Goal: Obtain resource: Obtain resource

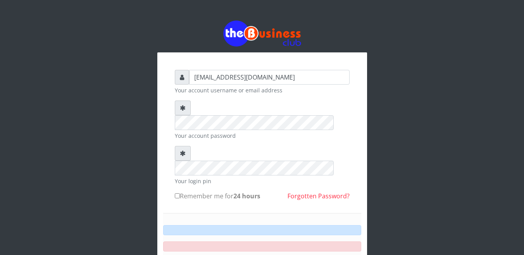
click at [175, 194] on input "Remember me for 24 hours" at bounding box center [177, 196] width 5 height 5
checkbox input "true"
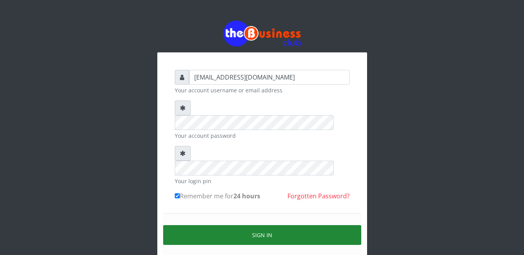
click at [263, 225] on button "Sign in" at bounding box center [262, 235] width 198 height 20
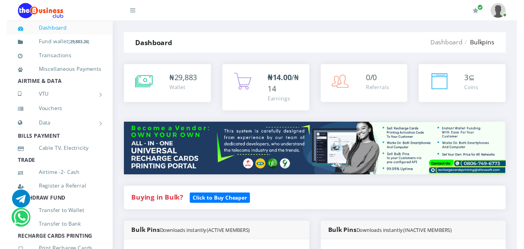
scroll to position [369, 0]
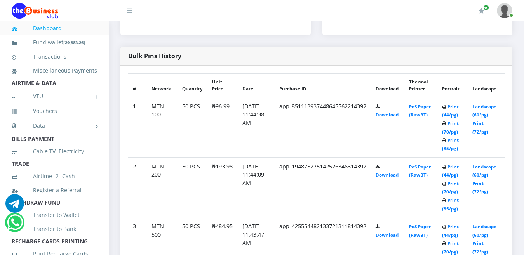
click at [447, 242] on icon at bounding box center [444, 244] width 4 height 5
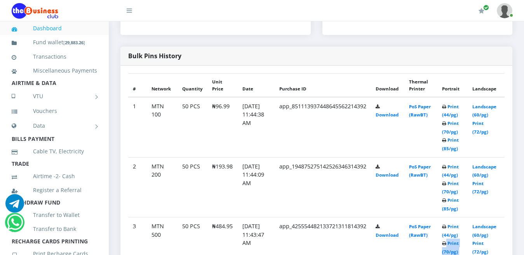
click at [447, 242] on icon at bounding box center [444, 244] width 4 height 5
drag, startPoint x: 448, startPoint y: 191, endPoint x: 449, endPoint y: 175, distance: 16.4
click at [447, 225] on icon at bounding box center [444, 227] width 4 height 5
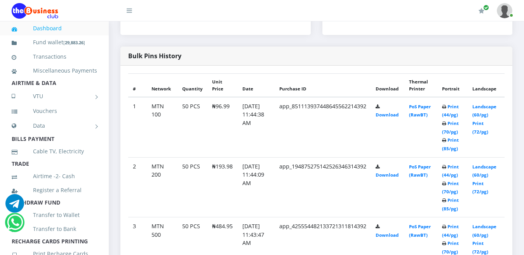
click at [447, 225] on icon at bounding box center [444, 227] width 4 height 5
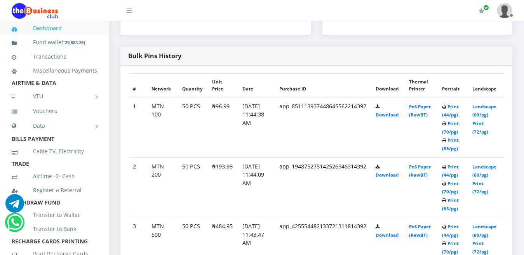
click at [450, 224] on b "Print (44/pg) Print (70/pg) Print (85/pg)" at bounding box center [450, 248] width 17 height 48
click at [448, 218] on td "Print (44/pg) Print (70/pg) Print (85/pg)" at bounding box center [453, 248] width 30 height 60
click at [447, 218] on td "Print (44/pg) Print (70/pg) Print (85/pg)" at bounding box center [453, 248] width 30 height 60
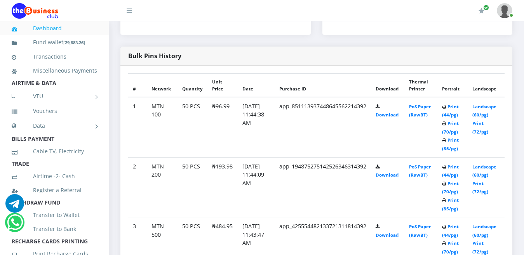
click at [447, 218] on td "Print (44/pg) Print (70/pg) Print (85/pg)" at bounding box center [453, 248] width 30 height 60
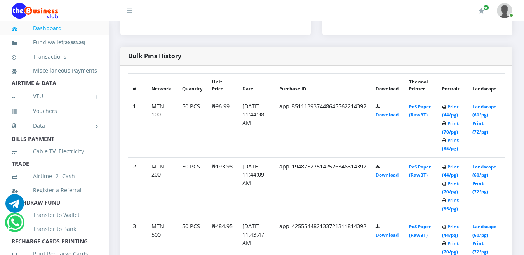
click at [447, 242] on icon at bounding box center [444, 244] width 4 height 5
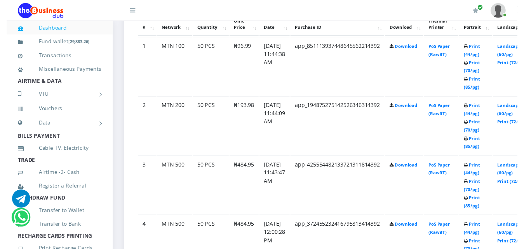
scroll to position [453, 0]
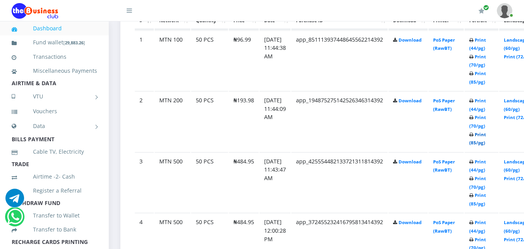
click at [486, 134] on link "Print (85/pg)" at bounding box center [477, 138] width 17 height 14
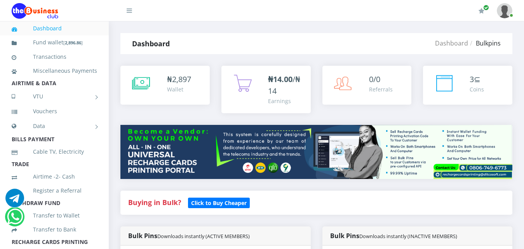
scroll to position [485, 35]
